Goal: Task Accomplishment & Management: Manage account settings

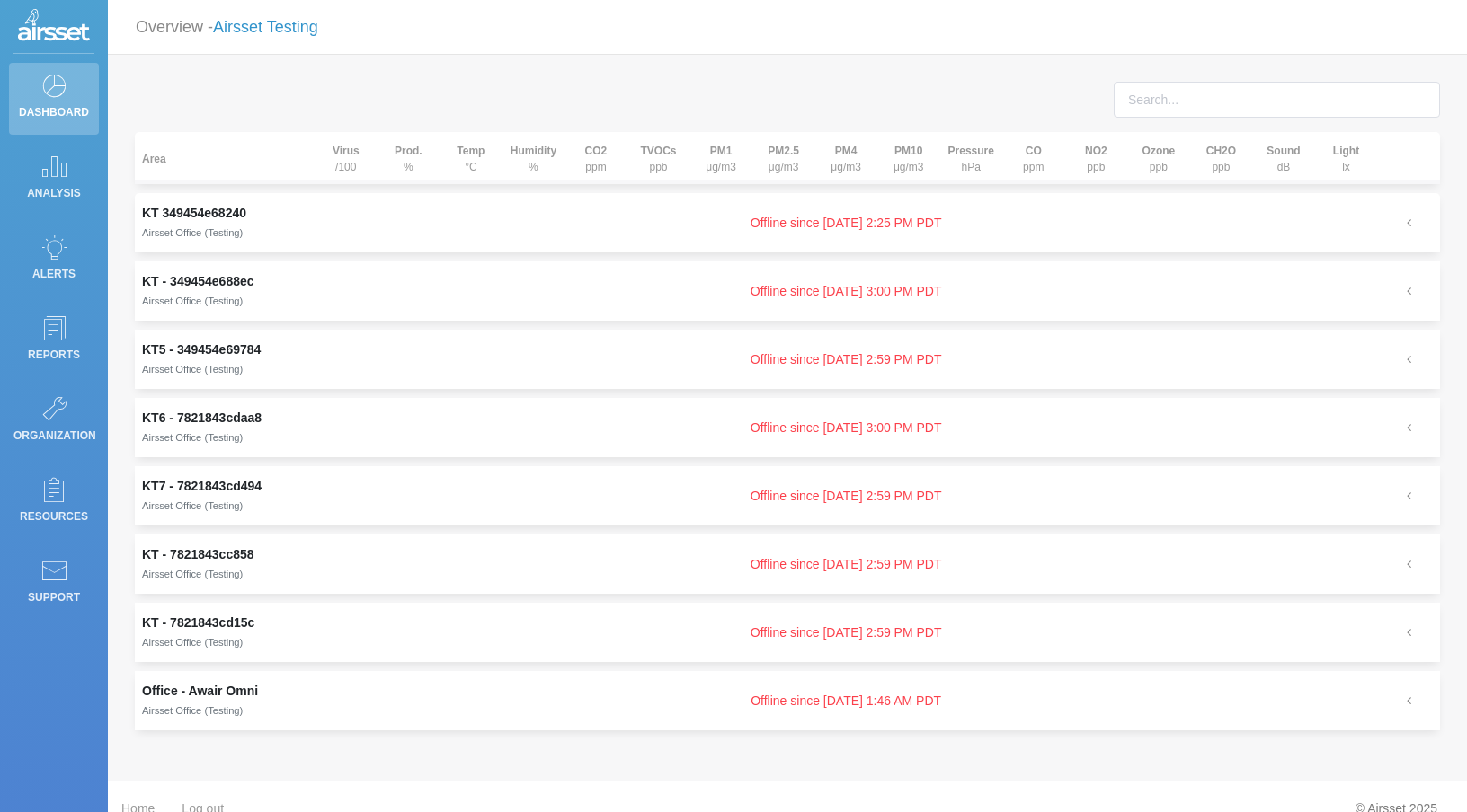
click at [276, 31] on link "Airsset Testing" at bounding box center [266, 26] width 105 height 18
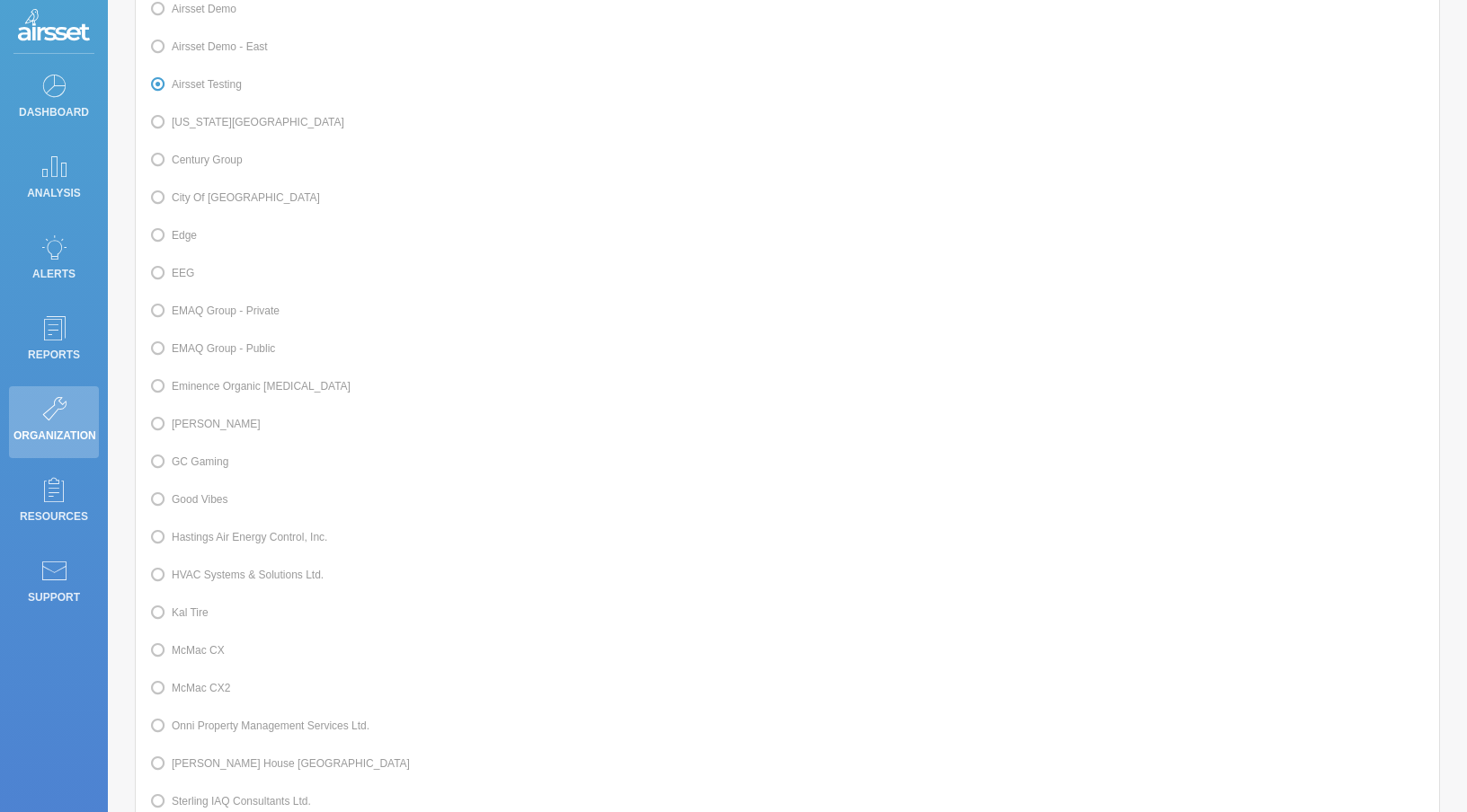
scroll to position [165, 0]
click at [171, 607] on span at bounding box center [171, 609] width 0 height 13
click at [180, 607] on input "Kal Tire" at bounding box center [177, 609] width 12 height 12
radio input "true"
radio input "false"
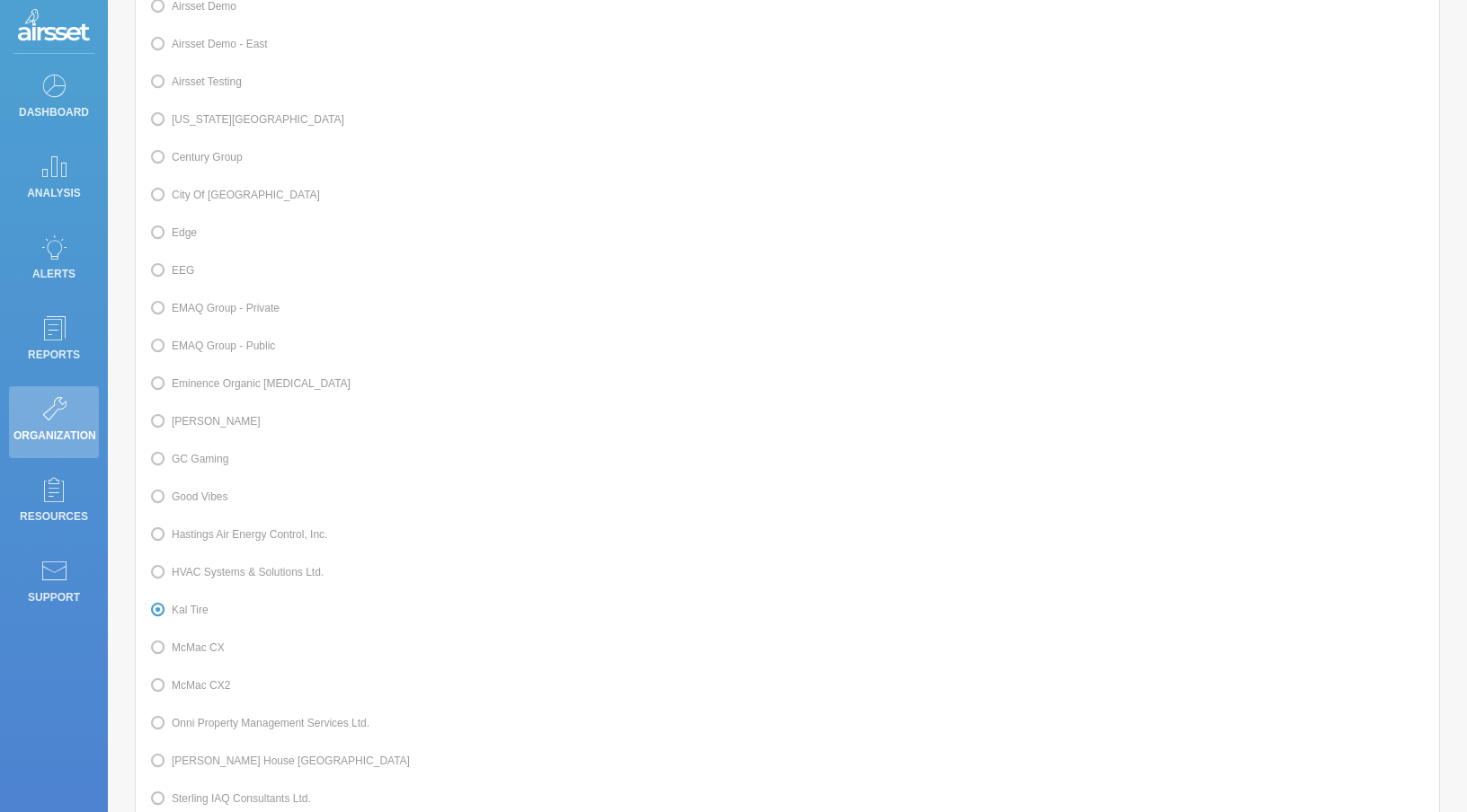
scroll to position [406, 0]
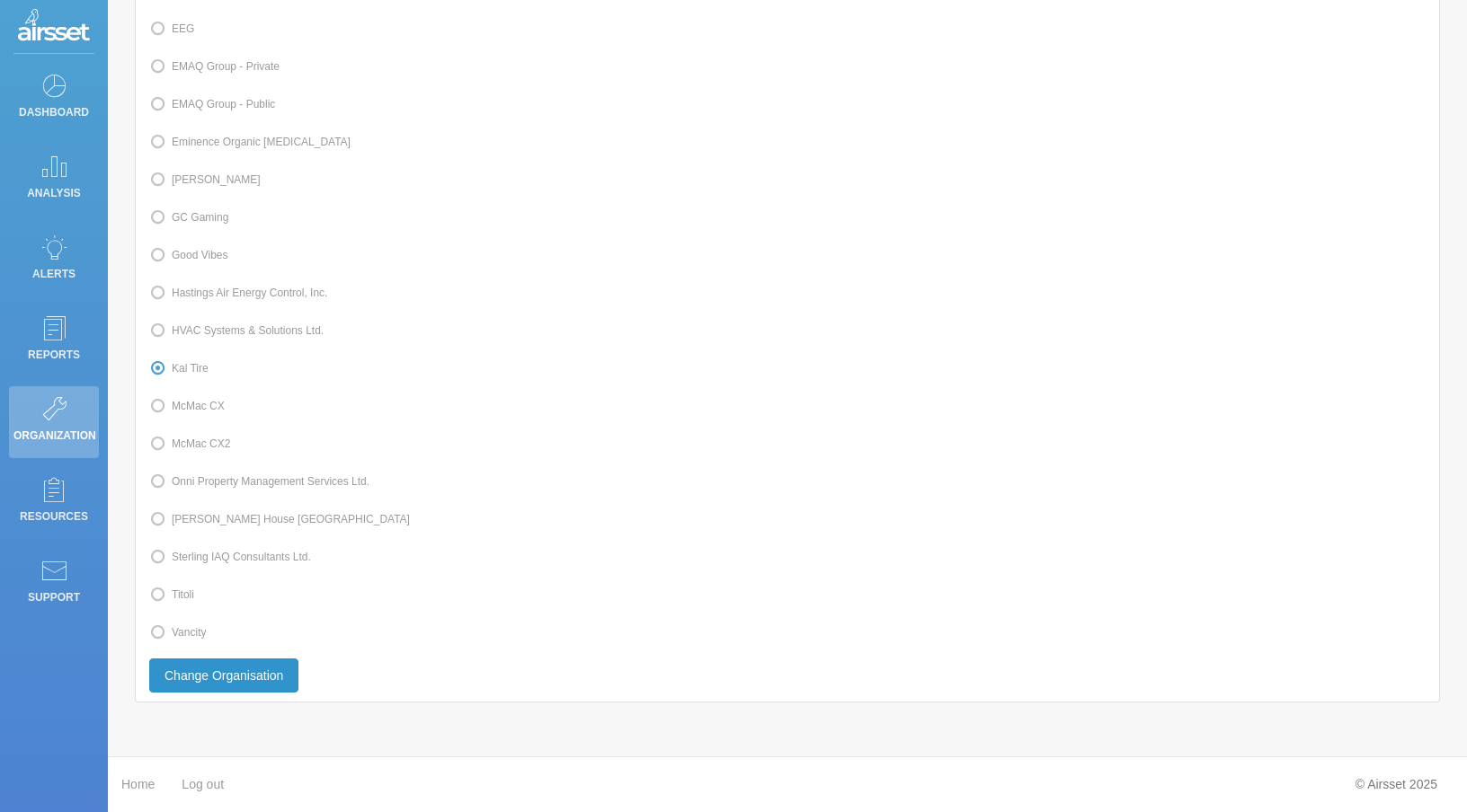
click at [193, 670] on button "Change Organisation" at bounding box center [223, 676] width 149 height 34
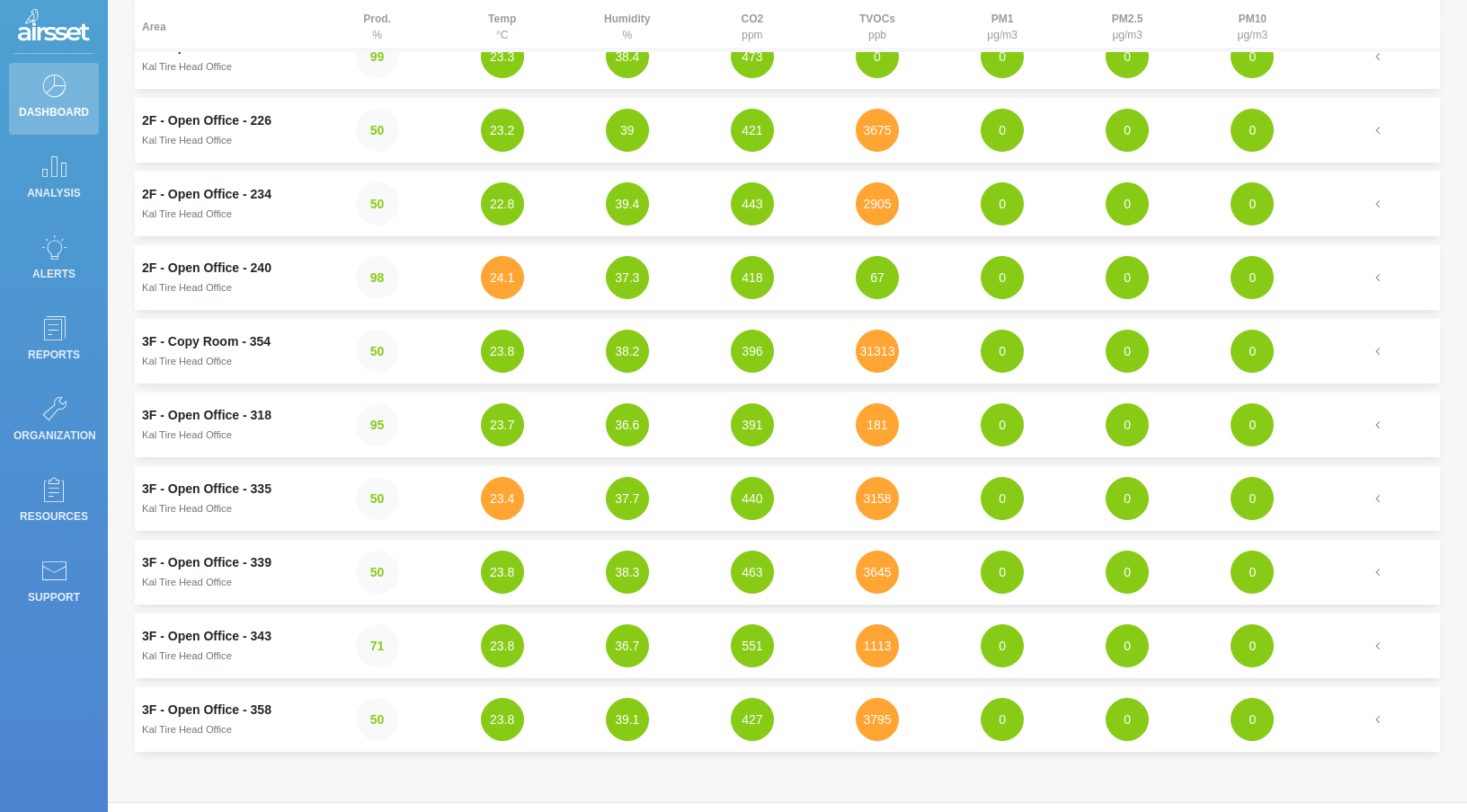
scroll to position [464, 0]
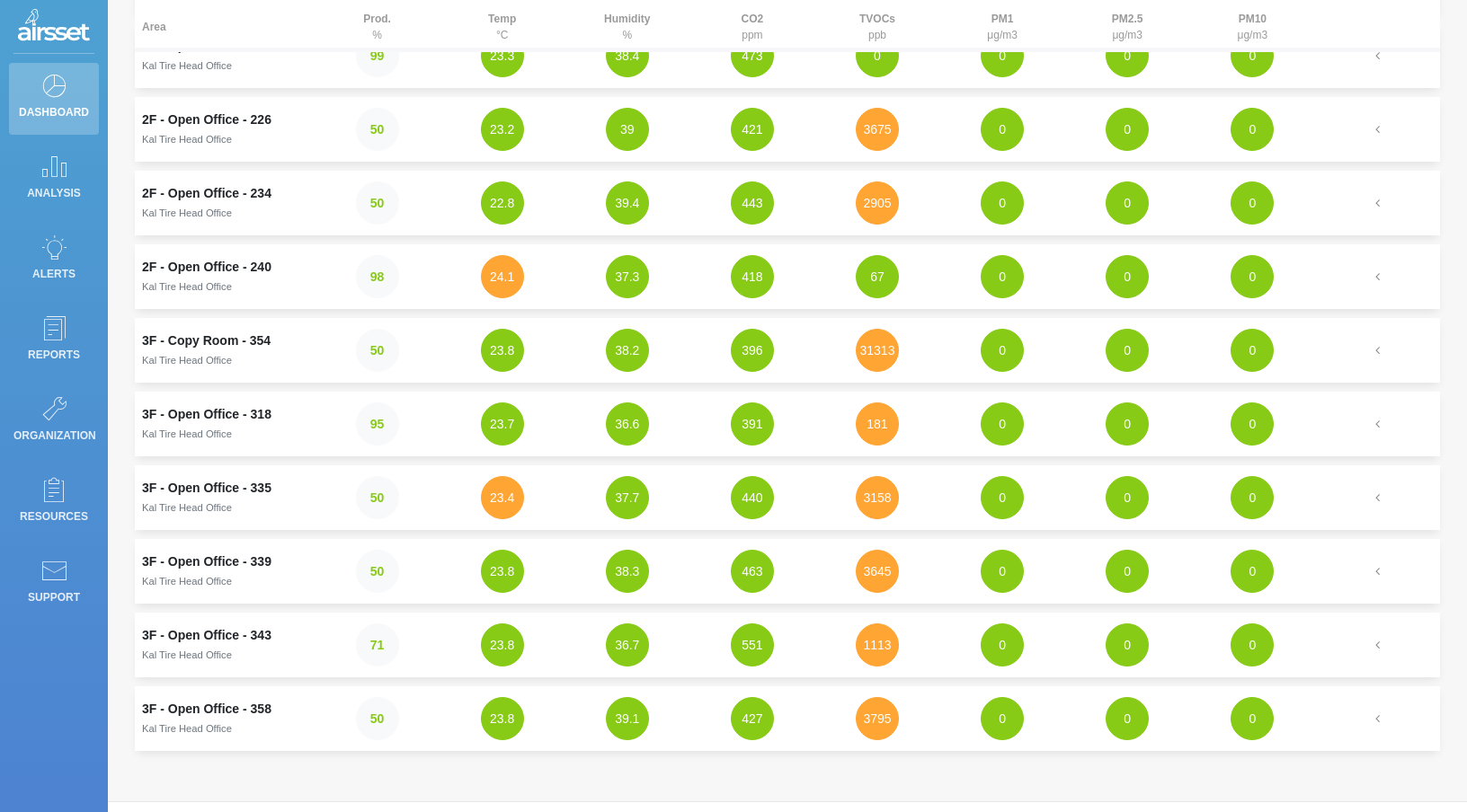
click at [233, 341] on td "3F - Copy Room - 354 Kal Tire Head Office" at bounding box center [224, 351] width 180 height 64
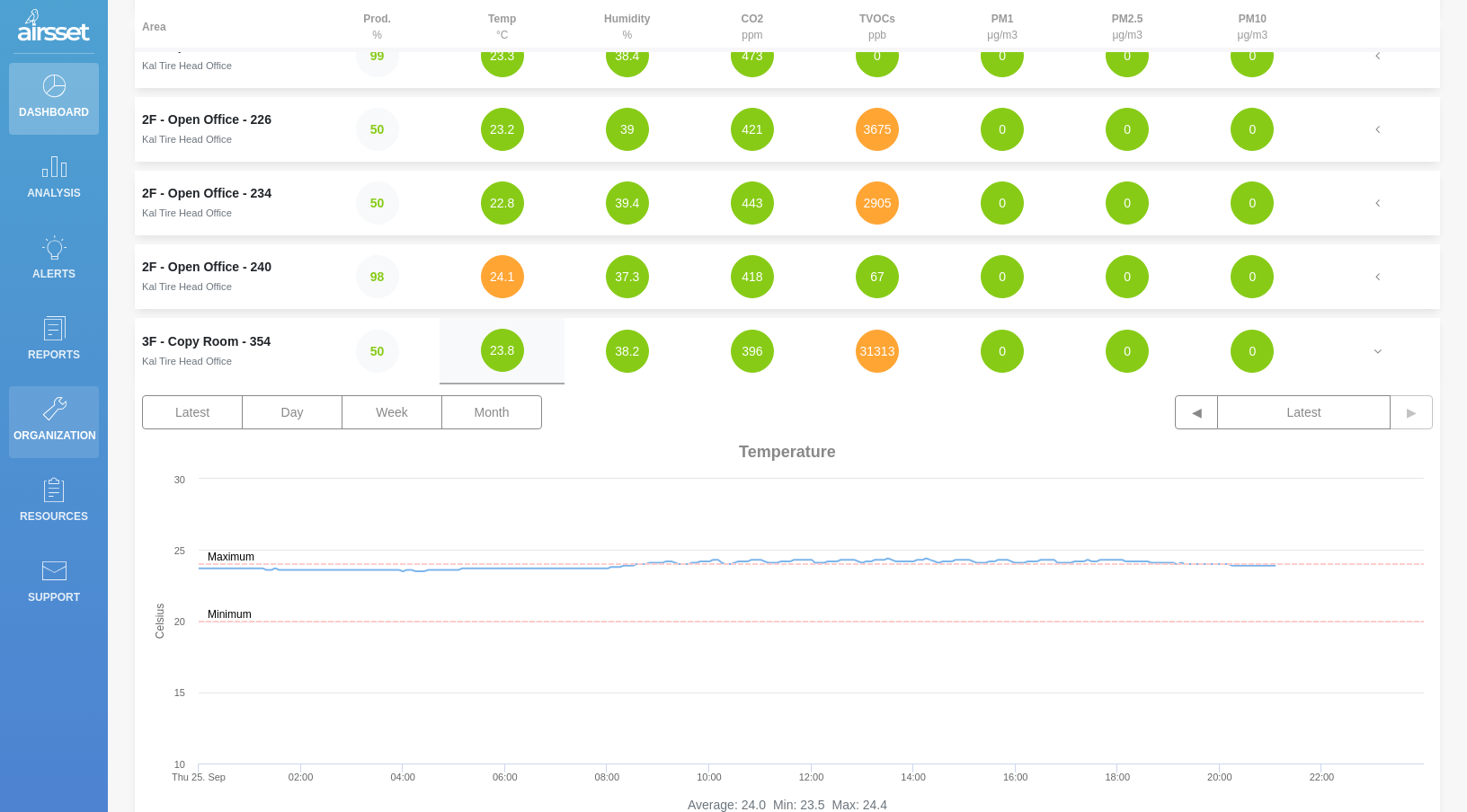
click at [67, 414] on link "Organization" at bounding box center [54, 423] width 90 height 72
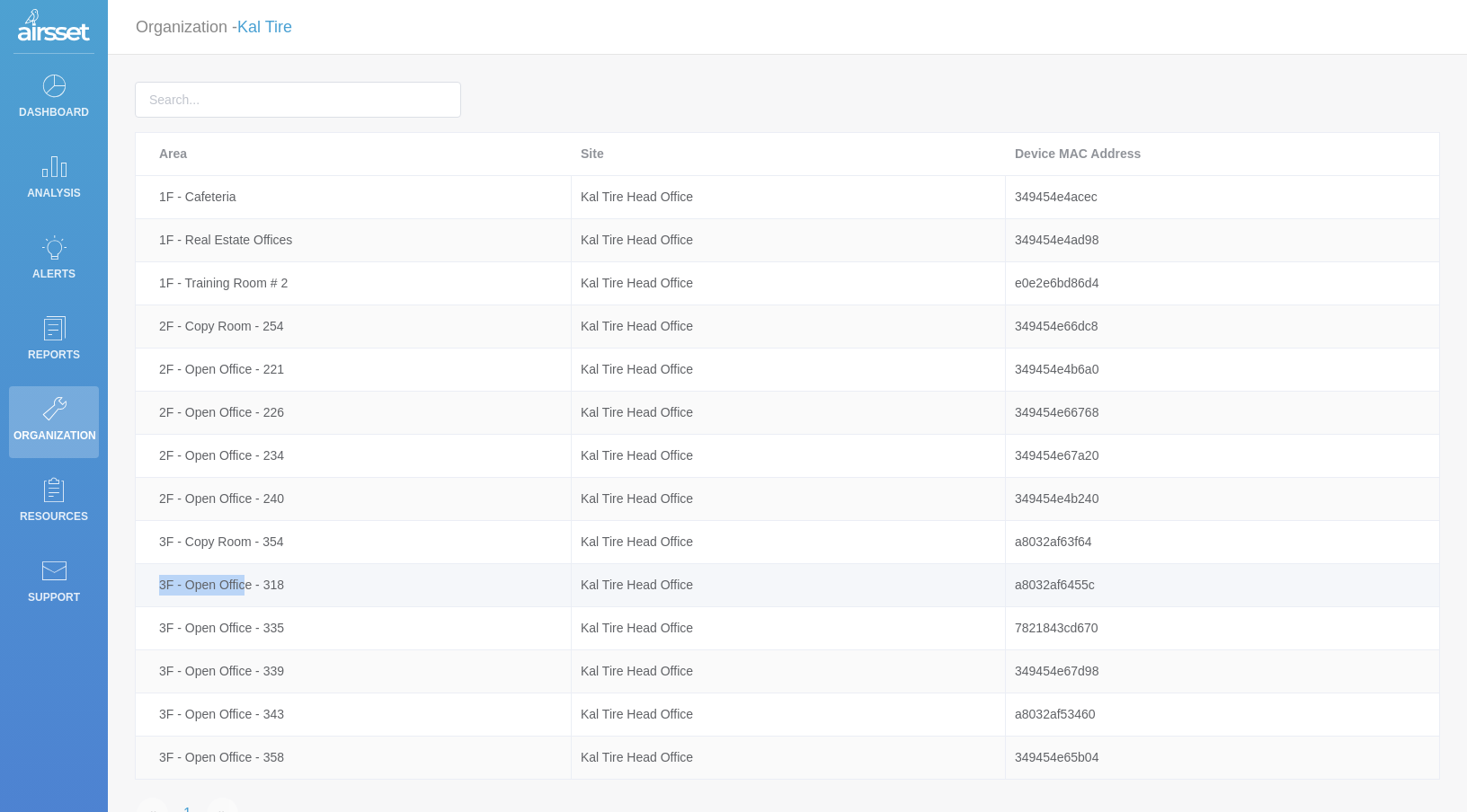
drag, startPoint x: 1119, startPoint y: 545, endPoint x: 244, endPoint y: 576, distance: 875.5
click at [244, 576] on tbody "1F - Cafeteria Kal Tire Head Office 349454e4acec 1F - Real Estate Offices Kal T…" at bounding box center [787, 478] width 1304 height 604
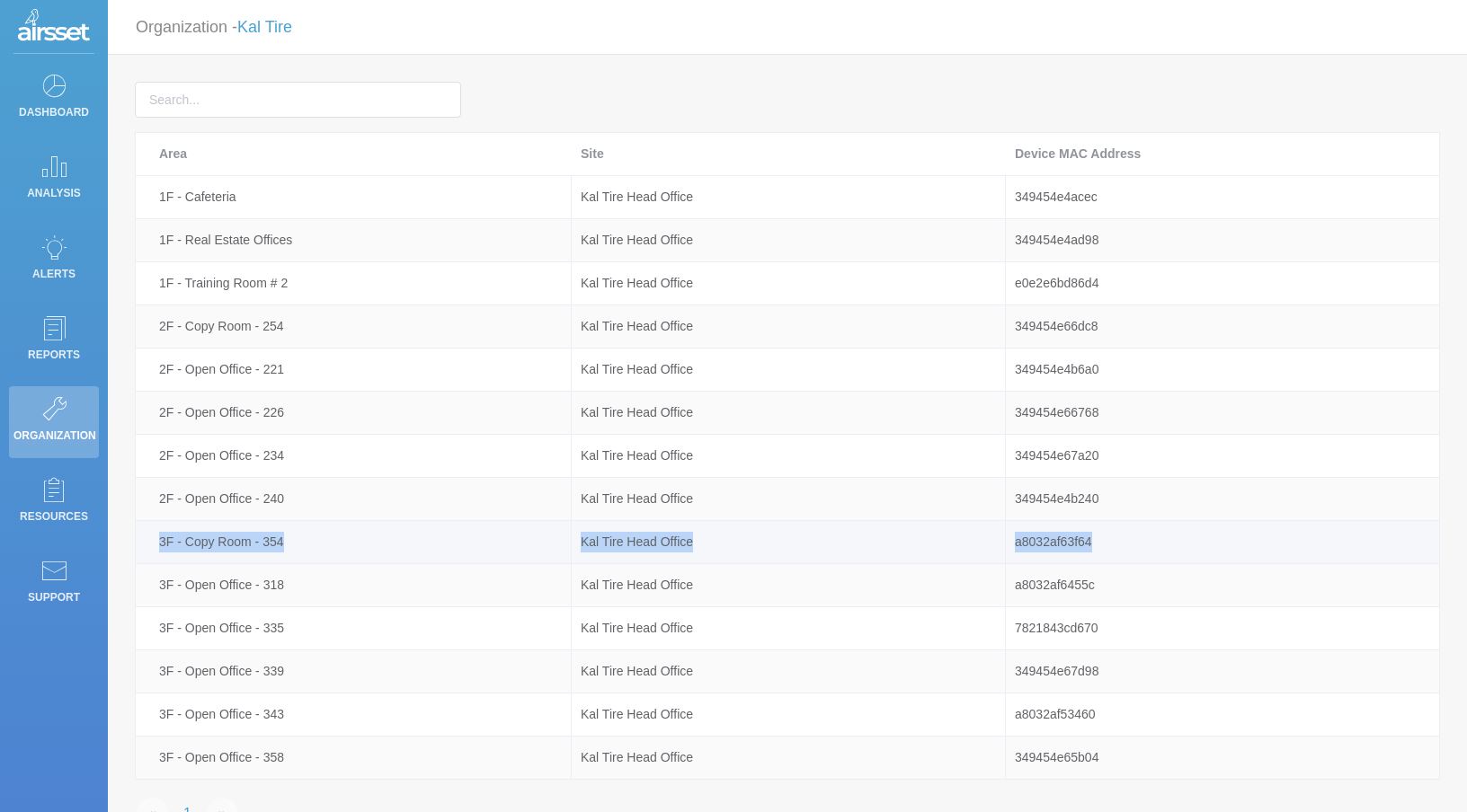
drag, startPoint x: 146, startPoint y: 544, endPoint x: 1257, endPoint y: 554, distance: 1111.0
click at [1257, 553] on tr "3F - Copy Room - 354 Kal Tire Head Office a8032af63f64" at bounding box center [787, 542] width 1304 height 43
copy tr "3F - Copy Room - 354 Kal Tire Head Office a8032af63f64"
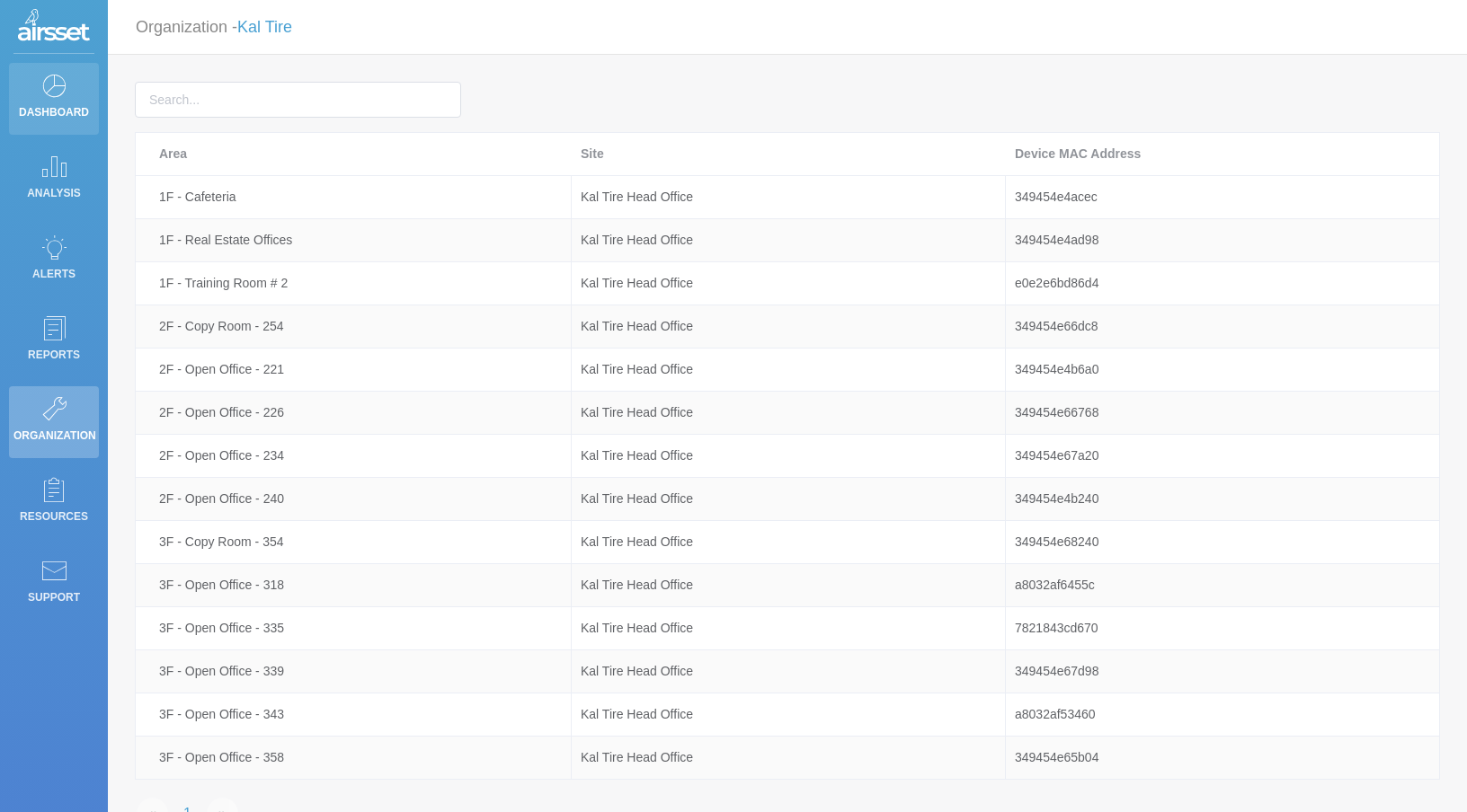
click at [65, 82] on icon at bounding box center [55, 86] width 27 height 25
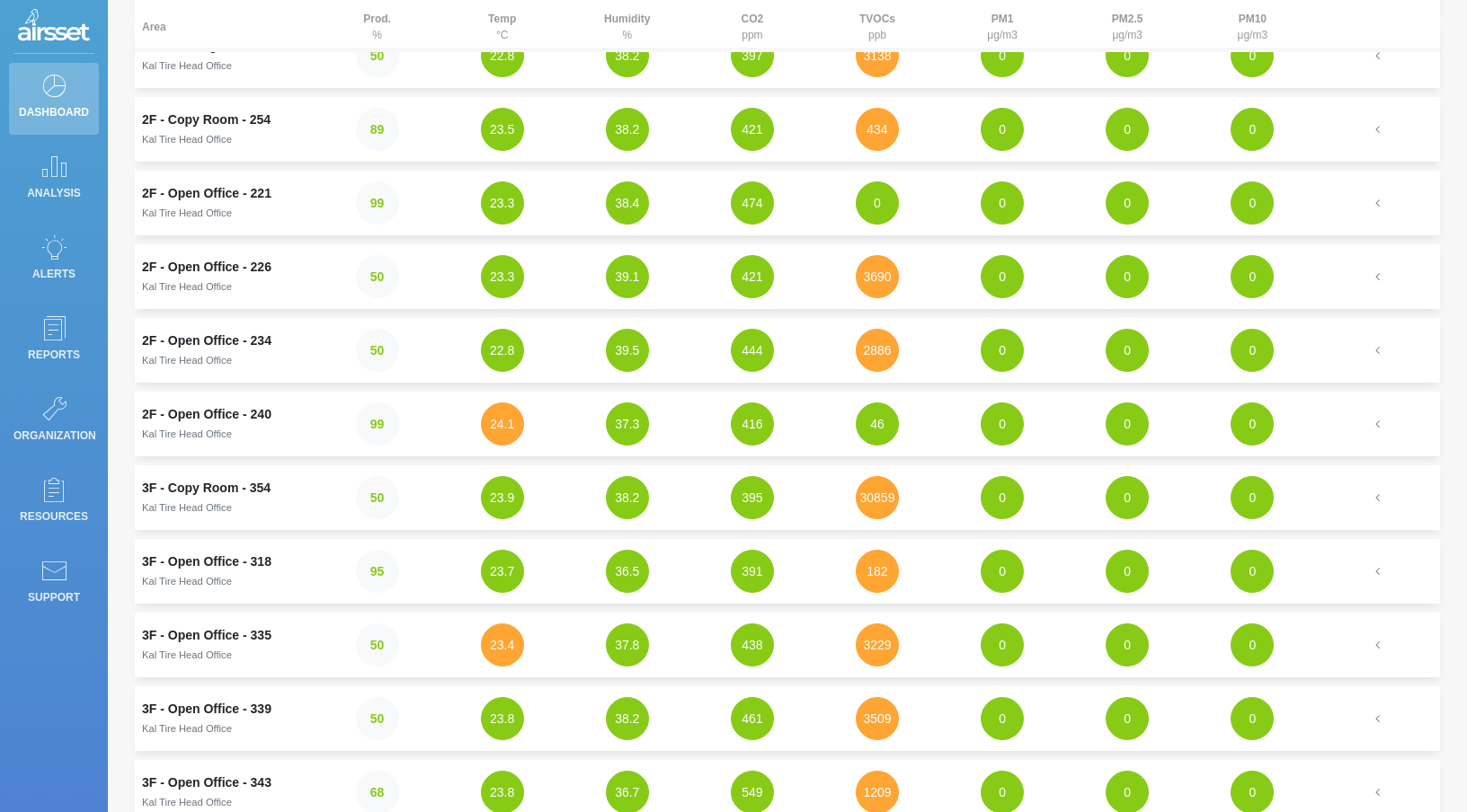
scroll to position [328, 0]
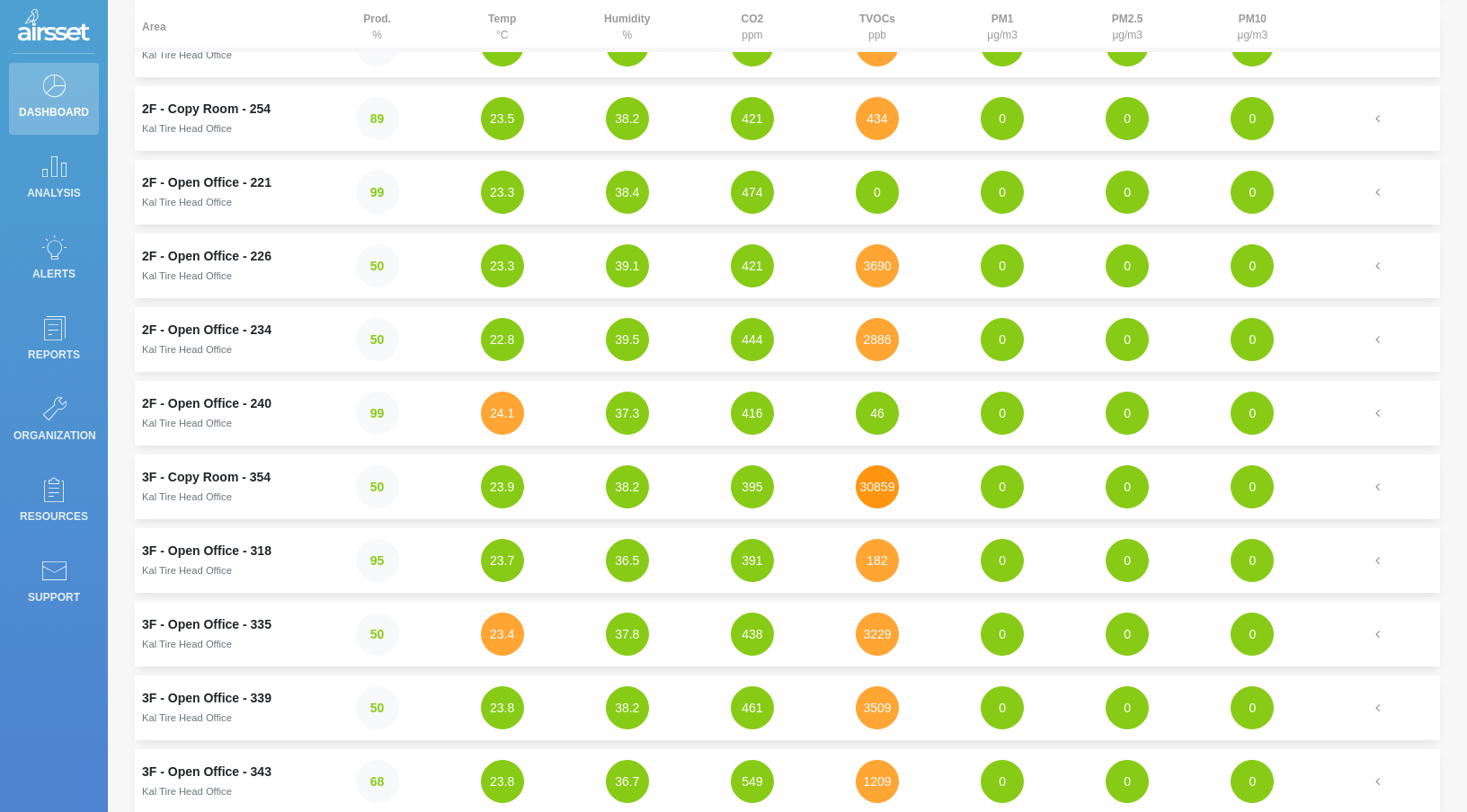
click at [869, 496] on button "30859" at bounding box center [878, 487] width 43 height 43
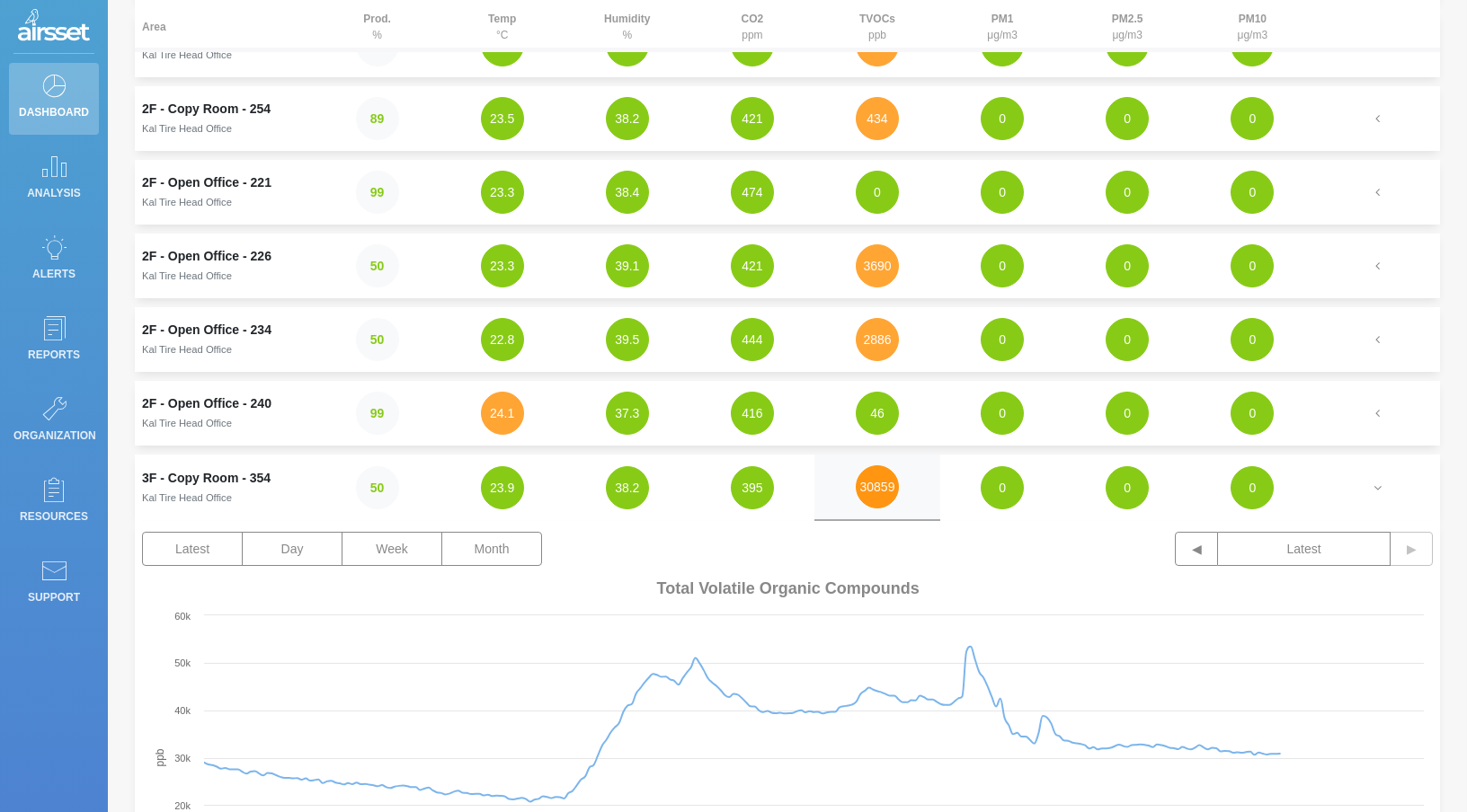
click at [869, 496] on button "30859" at bounding box center [878, 487] width 43 height 43
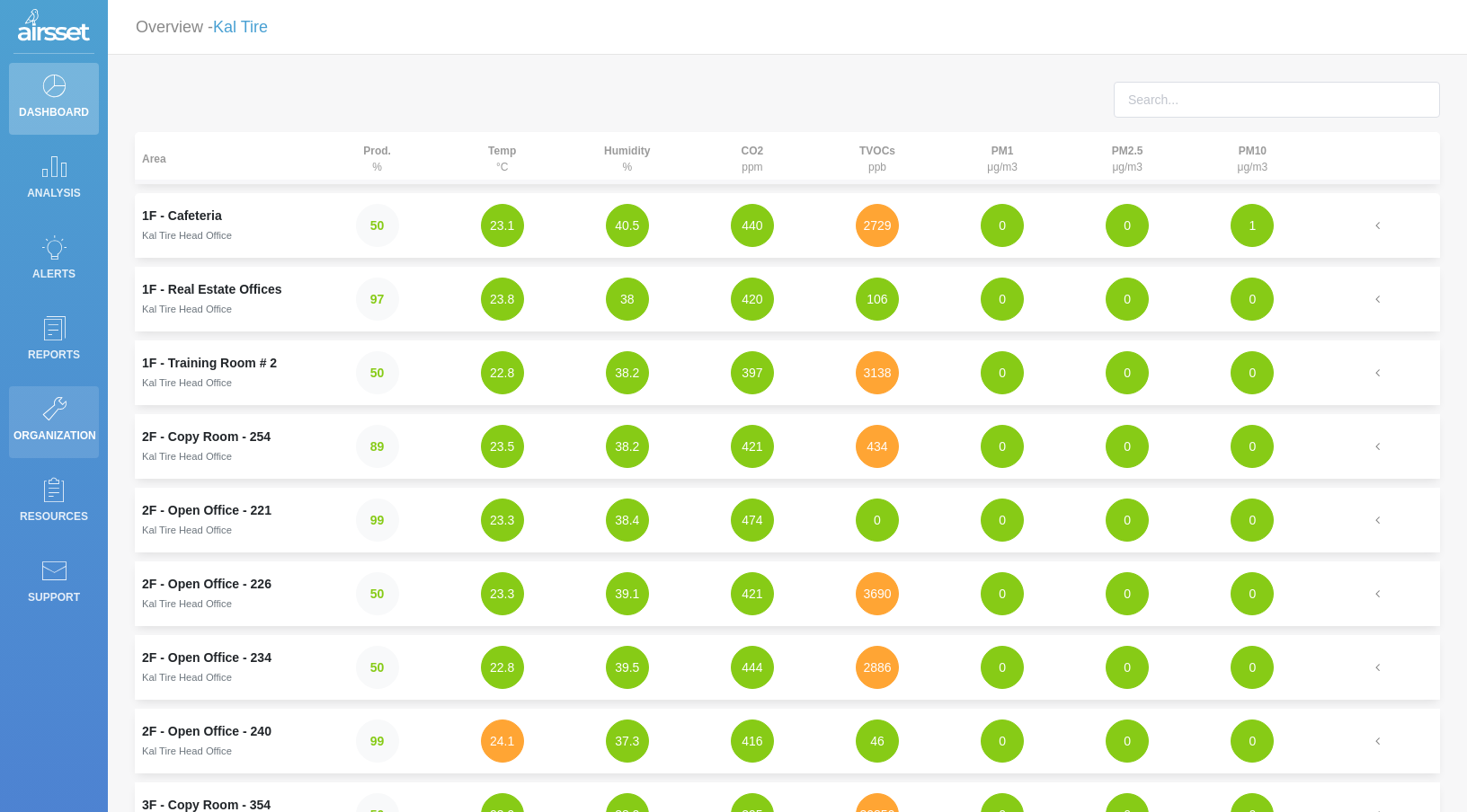
click at [59, 410] on icon at bounding box center [55, 409] width 27 height 25
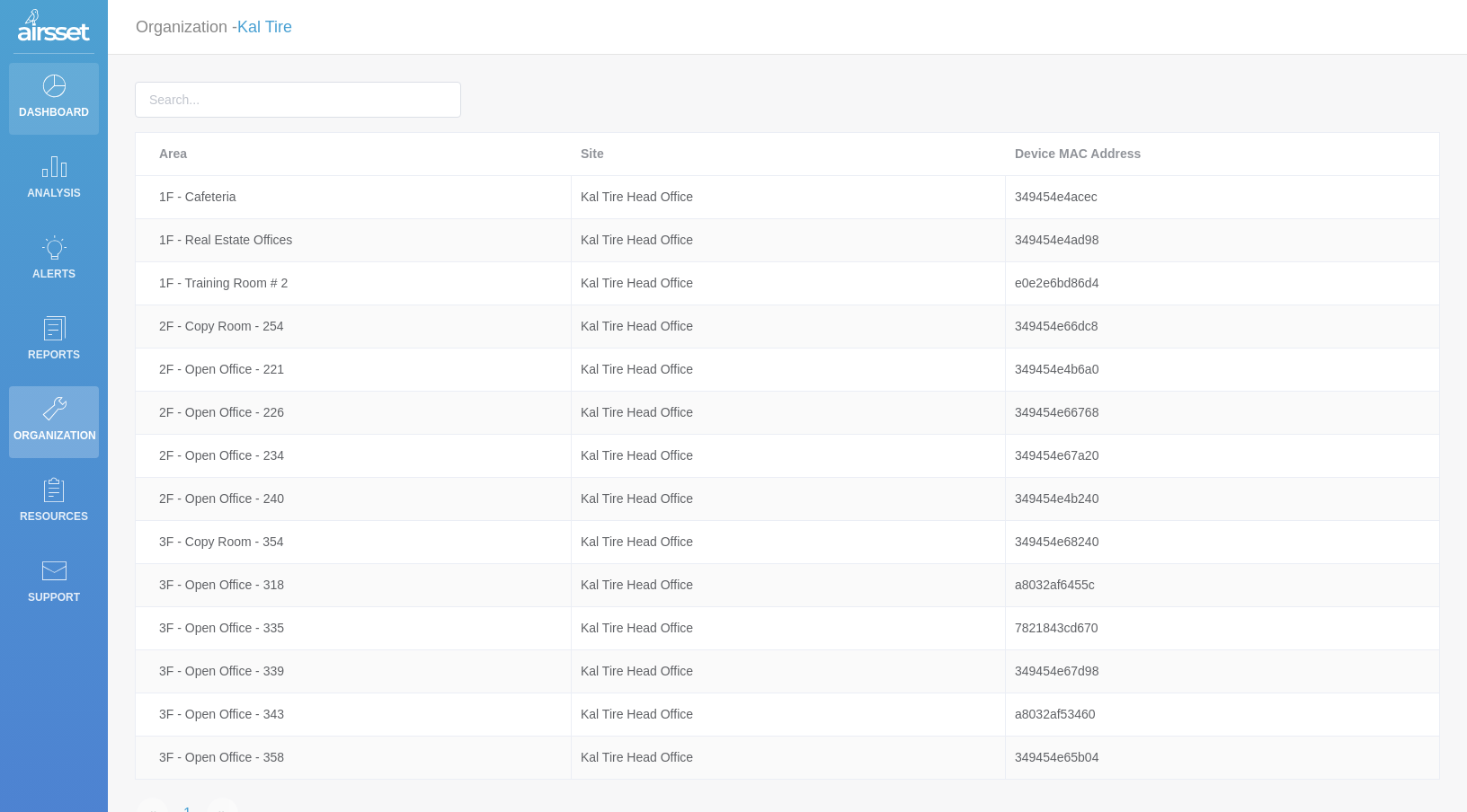
click at [63, 94] on icon at bounding box center [55, 86] width 27 height 25
